Goal: Complete application form

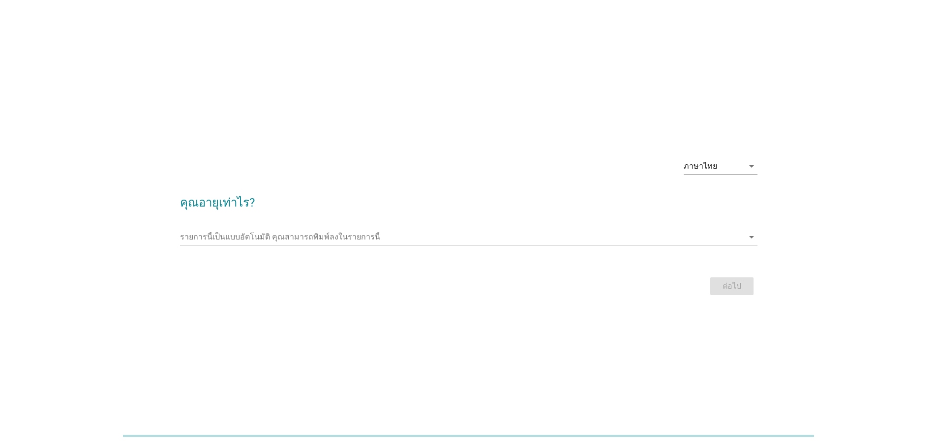
click at [623, 246] on div "รายการนี้เป็นแบบอัตโนมัติ [PERSON_NAME]พิมพ์ลงในรายการนี้ arrow_drop_down" at bounding box center [469, 242] width 578 height 26
click at [233, 242] on input "รายการนี้เป็นแบบอัตโนมัติ คุณสามารถพิมพ์ลงในรายการนี้" at bounding box center [462, 237] width 564 height 16
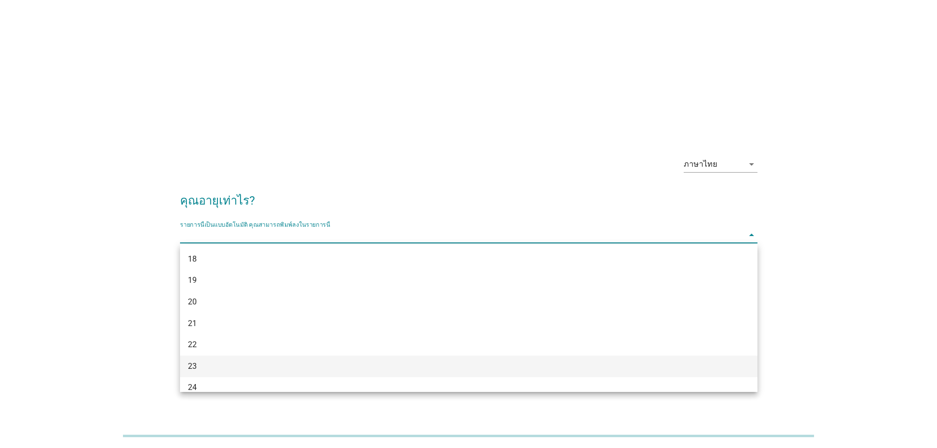
scroll to position [98, 0]
click at [224, 356] on div "27" at bounding box center [445, 354] width 515 height 12
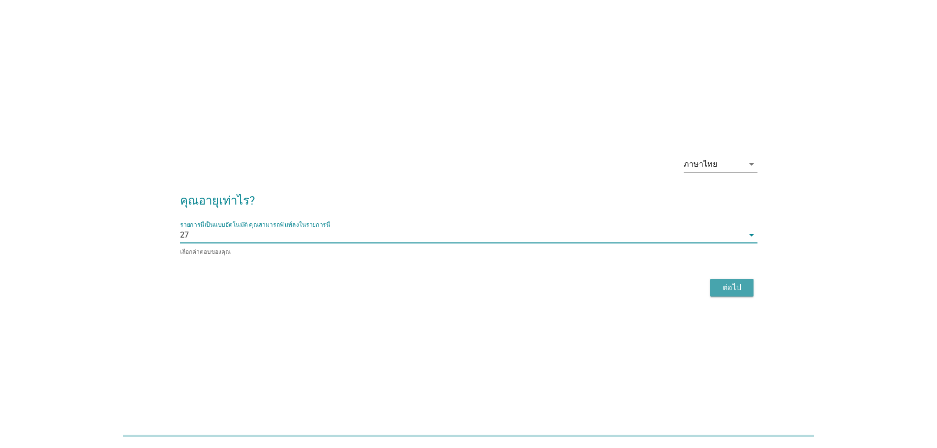
click at [740, 295] on button "ต่อไป" at bounding box center [731, 288] width 43 height 18
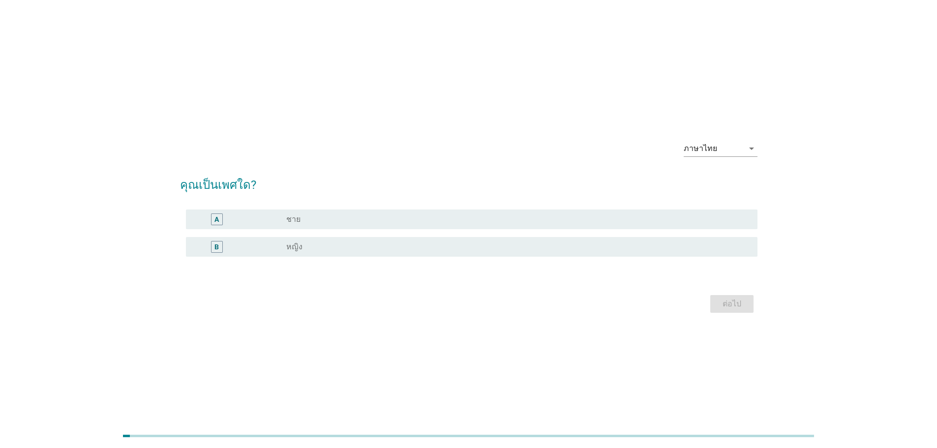
click at [212, 248] on div "B" at bounding box center [217, 247] width 12 height 12
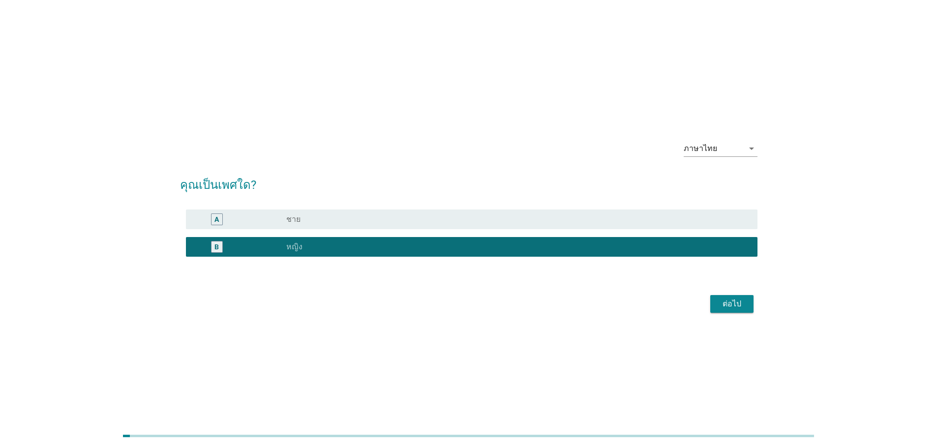
click at [729, 315] on div "ต่อไป" at bounding box center [469, 304] width 578 height 24
click at [739, 305] on div "ต่อไป" at bounding box center [732, 304] width 28 height 12
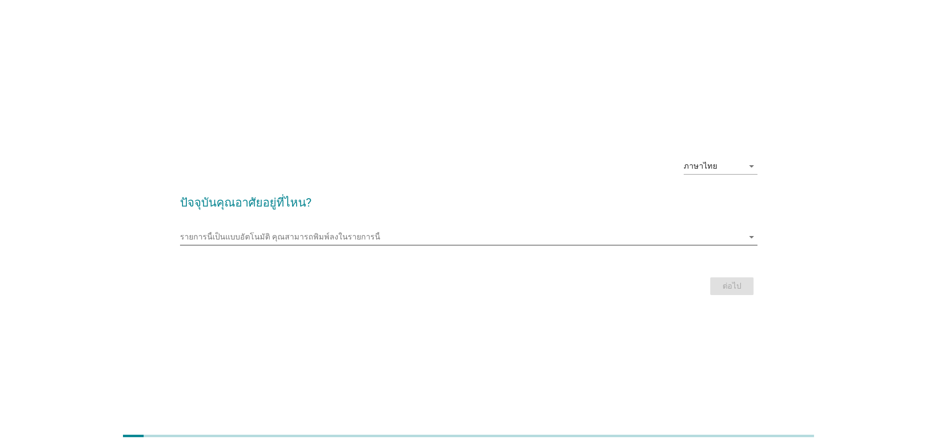
click at [211, 244] on input "รายการนี้เป็นแบบอัตโนมัติ คุณสามารถพิมพ์ลงในรายการนี้" at bounding box center [462, 237] width 564 height 16
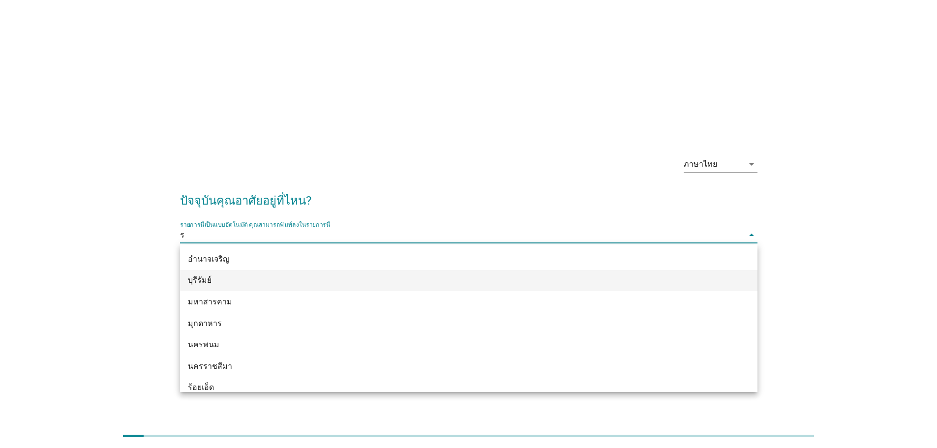
type input "ระ"
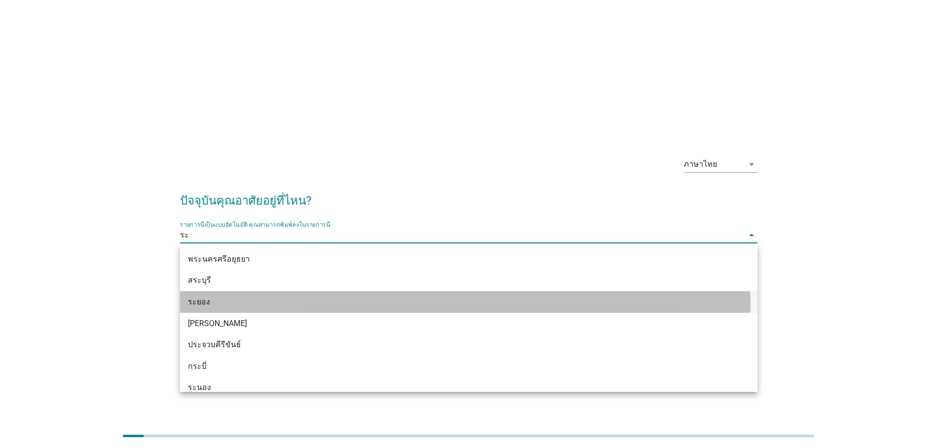
click at [226, 296] on div "ระยอง" at bounding box center [445, 302] width 515 height 12
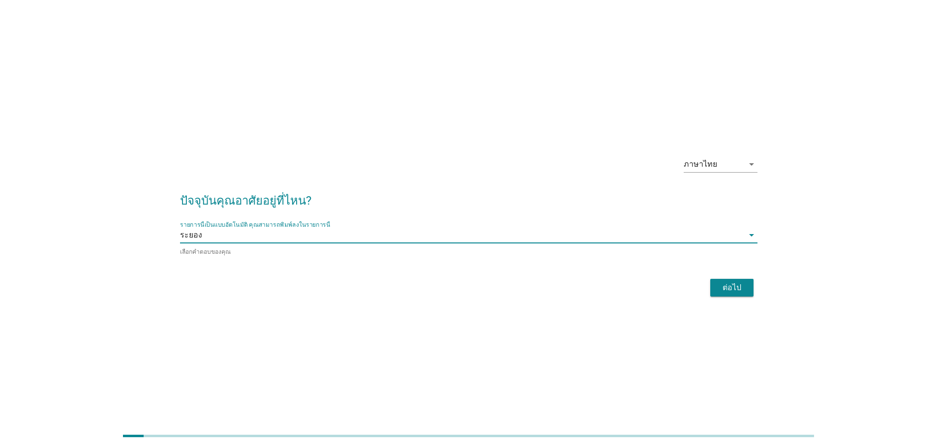
click at [716, 292] on button "ต่อไป" at bounding box center [731, 288] width 43 height 18
